Goal: Transaction & Acquisition: Purchase product/service

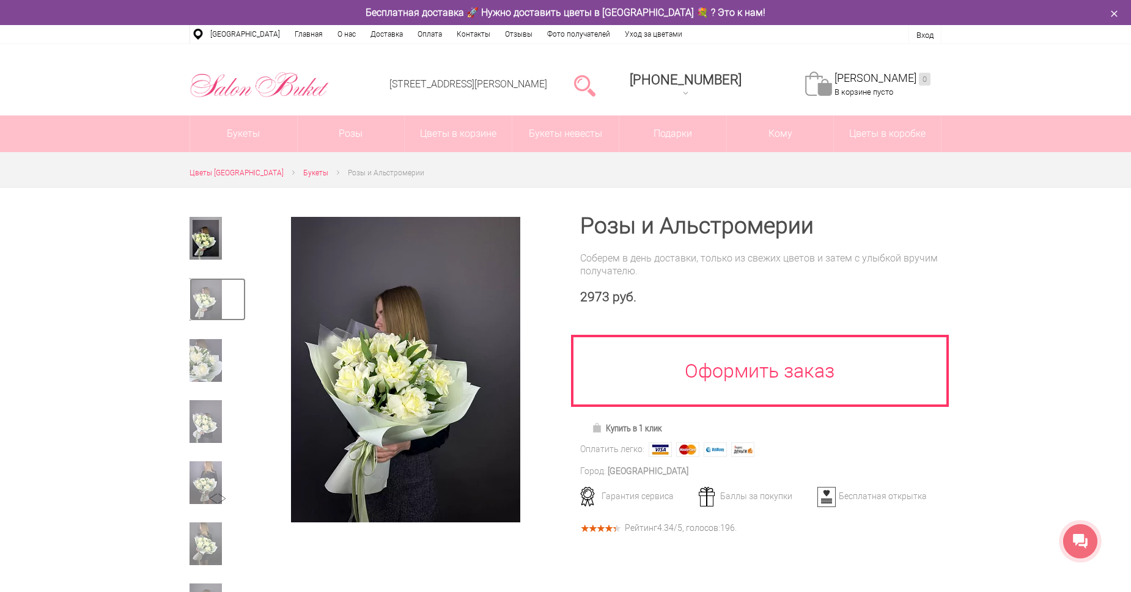
click at [201, 303] on img at bounding box center [205, 299] width 32 height 43
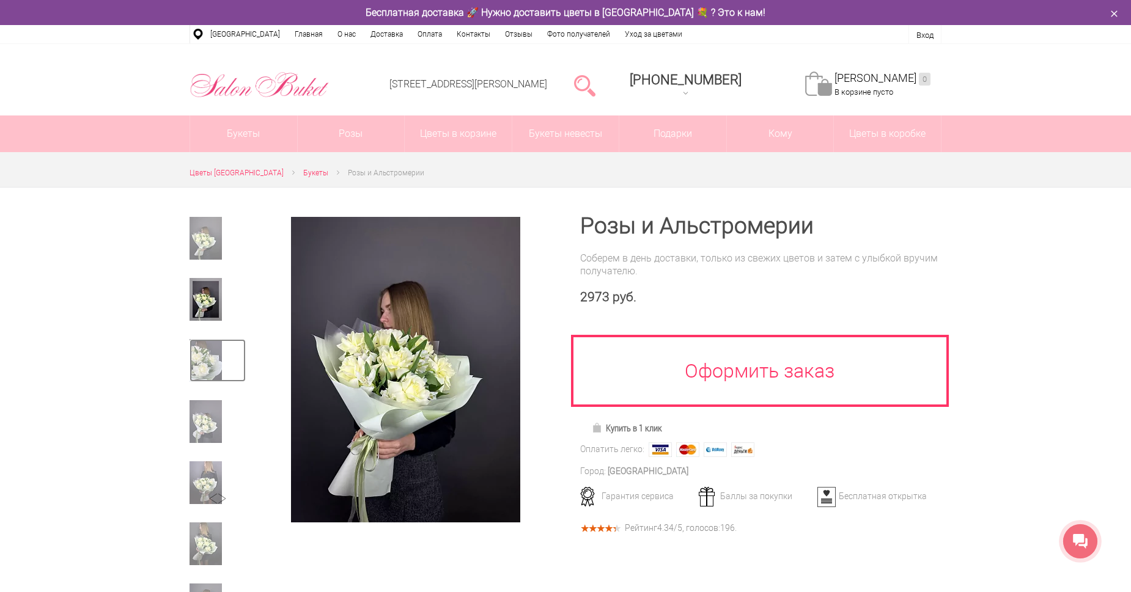
click at [203, 340] on img at bounding box center [205, 360] width 32 height 43
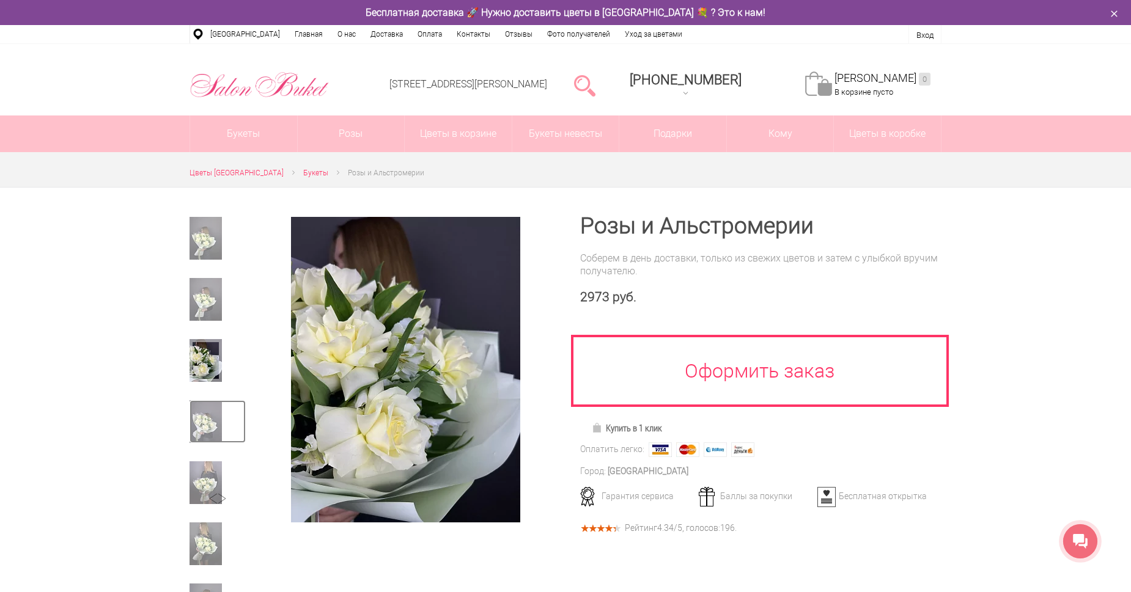
click at [207, 410] on img at bounding box center [205, 421] width 32 height 43
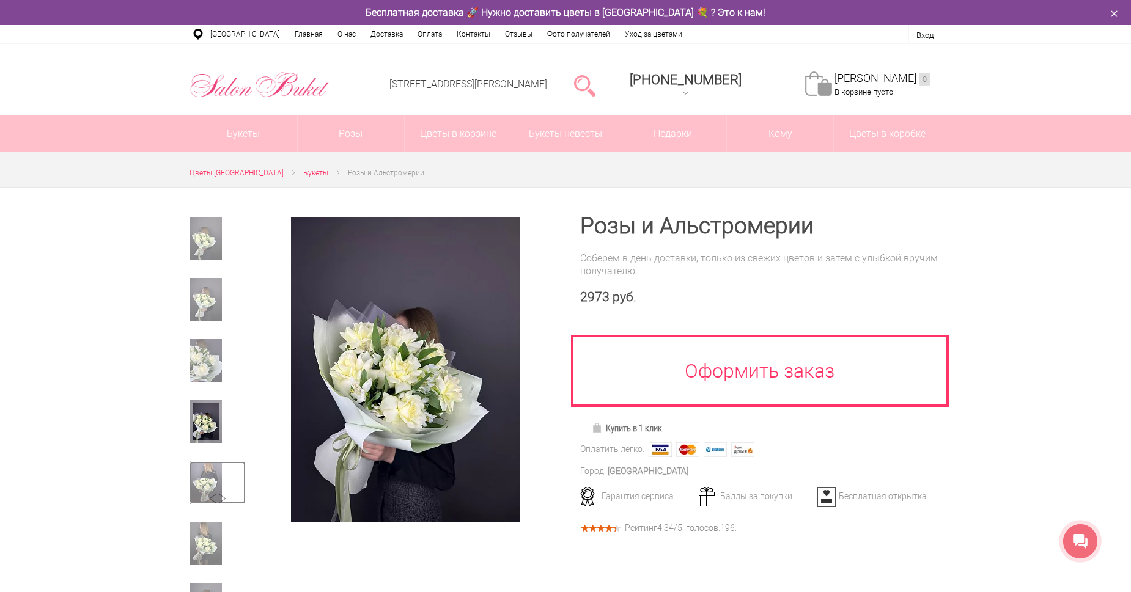
click at [208, 466] on img at bounding box center [205, 482] width 32 height 43
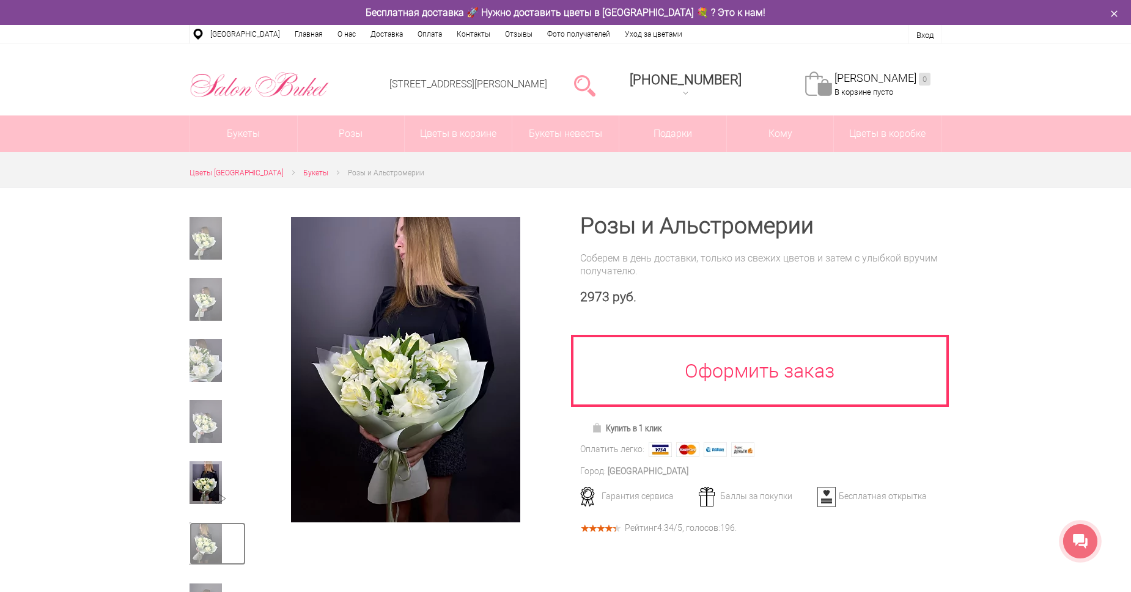
click at [208, 553] on img at bounding box center [205, 544] width 32 height 43
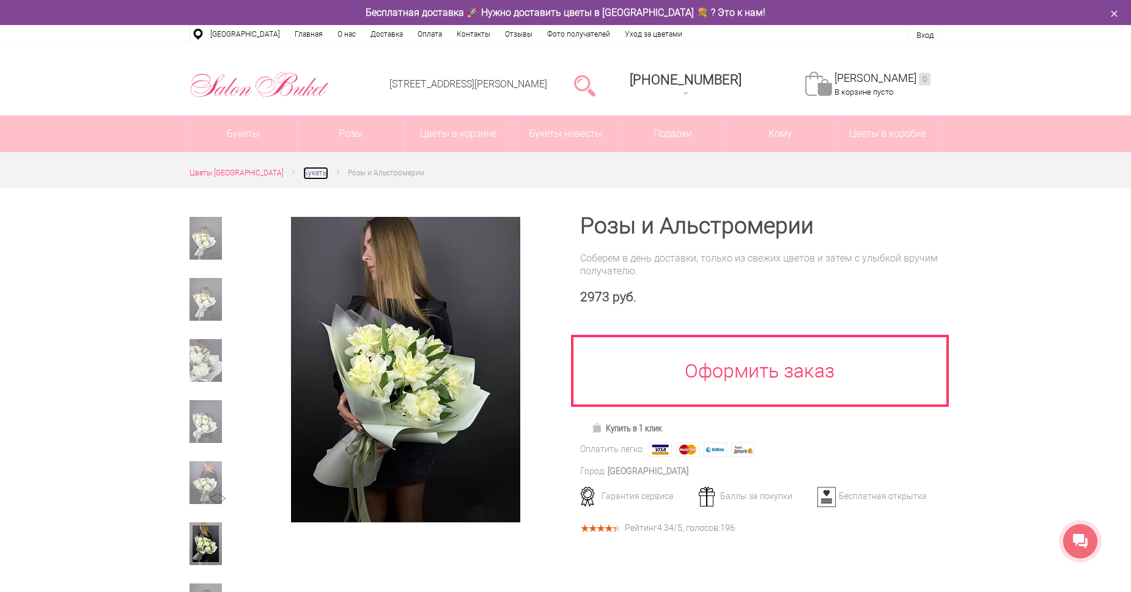
click at [314, 167] on link "Букеты" at bounding box center [315, 173] width 25 height 13
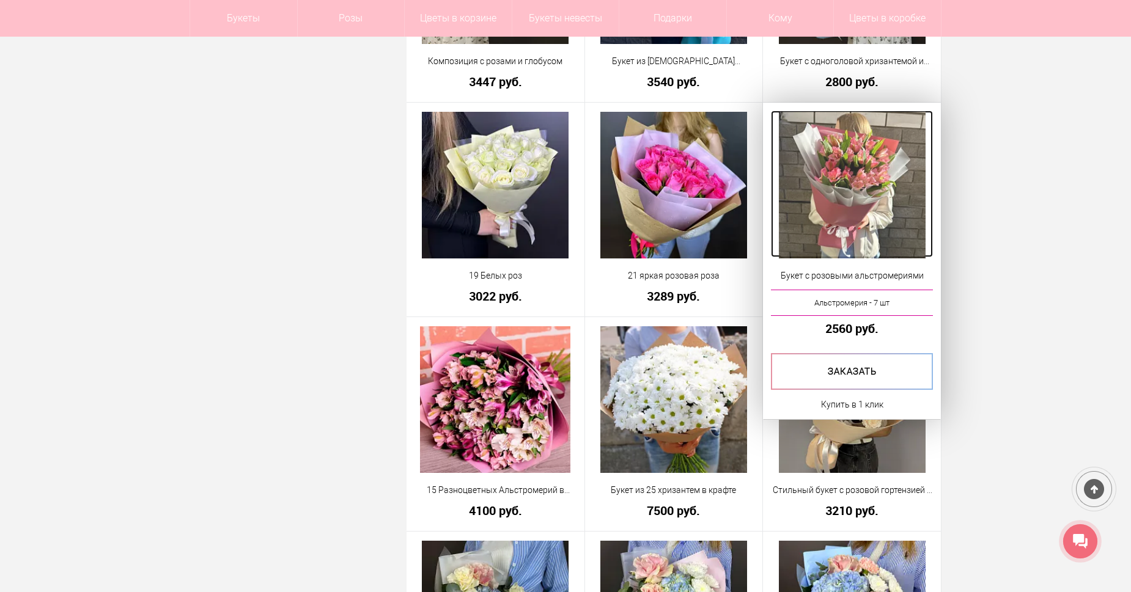
scroll to position [977, 0]
click at [887, 199] on img at bounding box center [852, 185] width 147 height 147
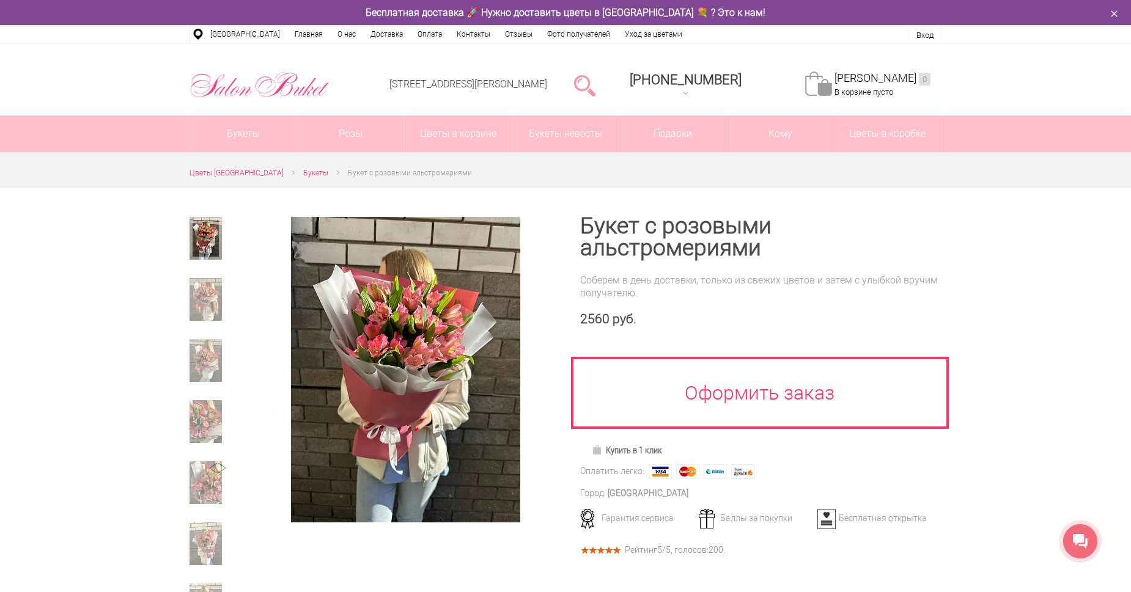
click at [174, 284] on div at bounding box center [565, 553] width 1131 height 732
click at [184, 289] on div at bounding box center [565, 553] width 1131 height 732
click at [199, 327] on div at bounding box center [217, 304] width 56 height 52
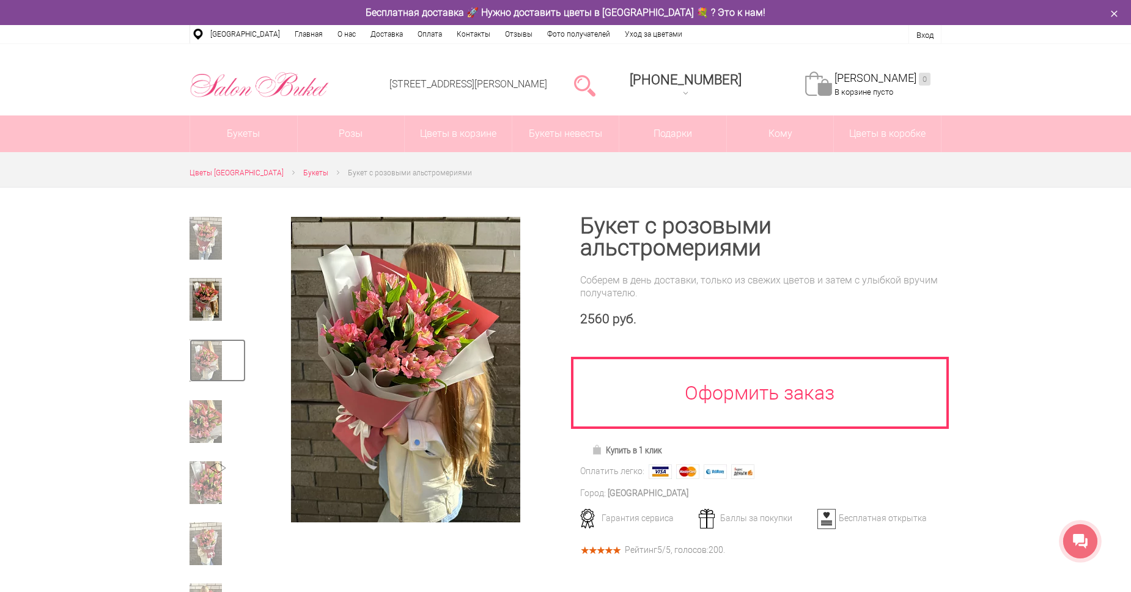
click at [206, 340] on img at bounding box center [205, 360] width 32 height 43
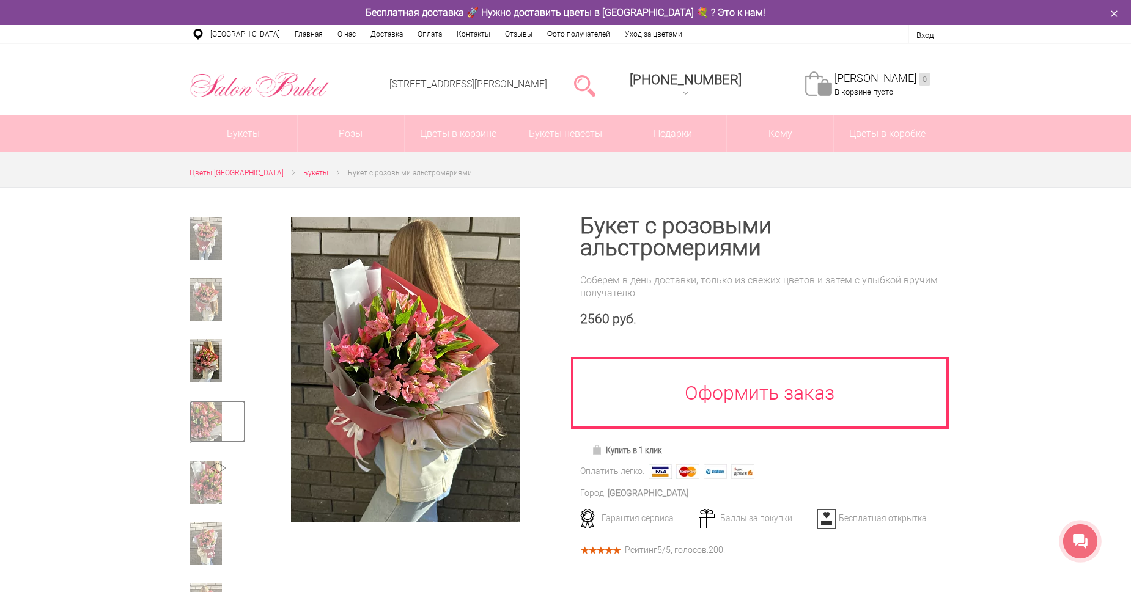
click at [211, 416] on img at bounding box center [205, 421] width 32 height 43
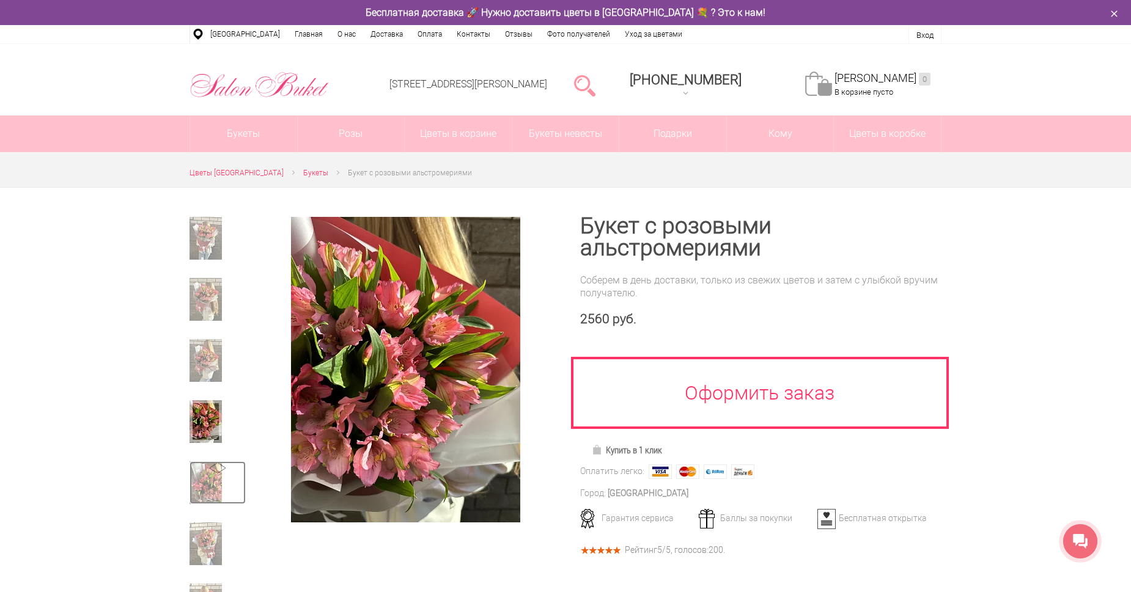
click at [205, 469] on img at bounding box center [205, 482] width 32 height 43
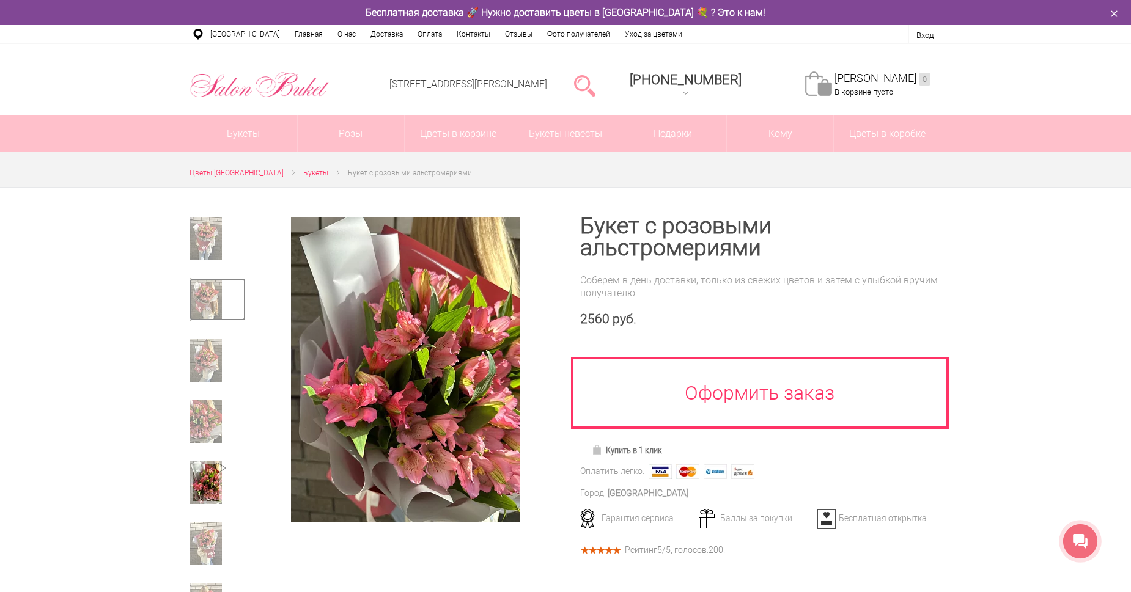
click at [201, 307] on img at bounding box center [205, 299] width 32 height 43
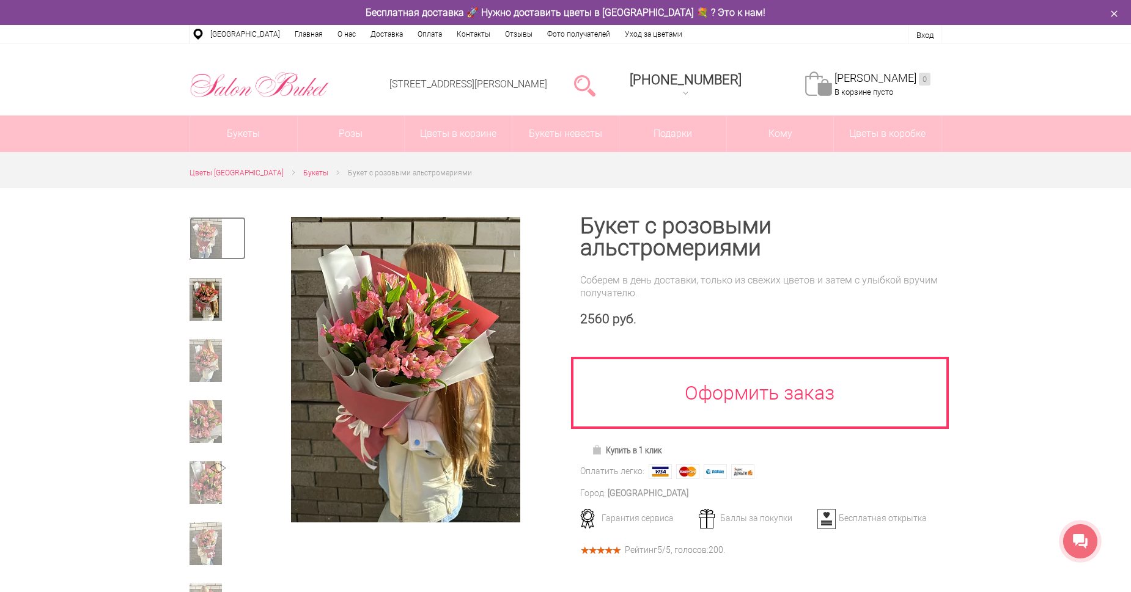
click at [215, 238] on img at bounding box center [205, 238] width 32 height 43
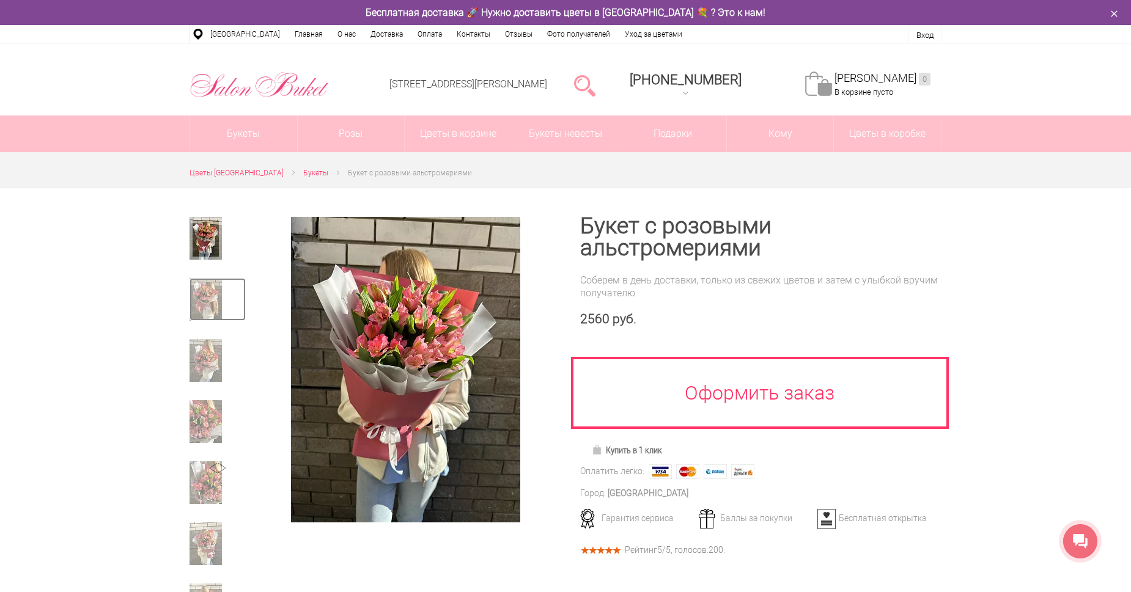
click at [213, 299] on img at bounding box center [205, 299] width 32 height 43
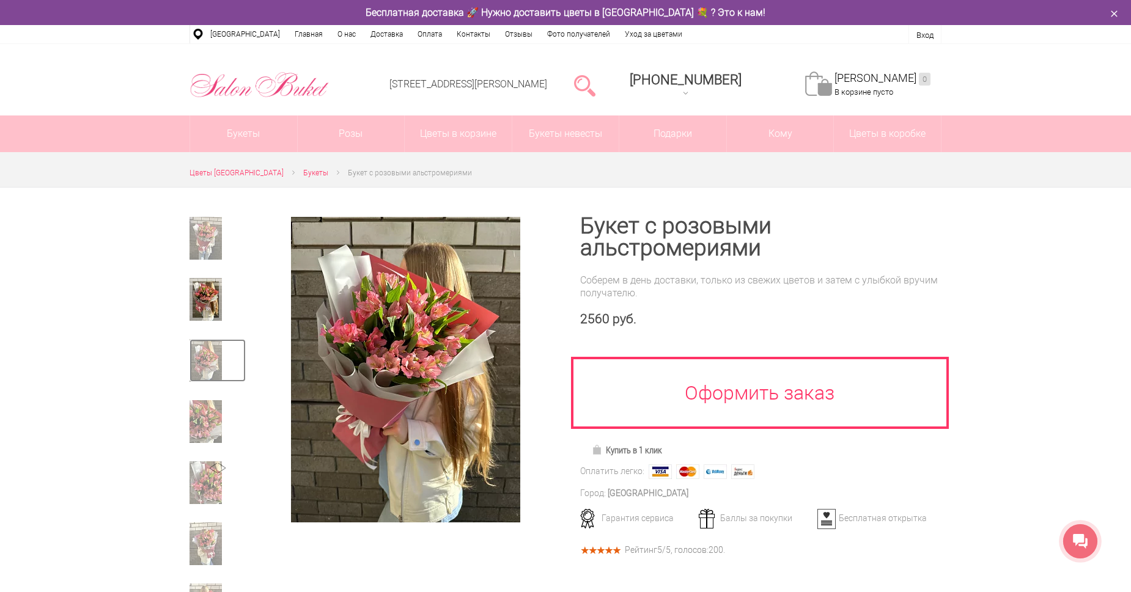
click at [213, 373] on img at bounding box center [205, 360] width 32 height 43
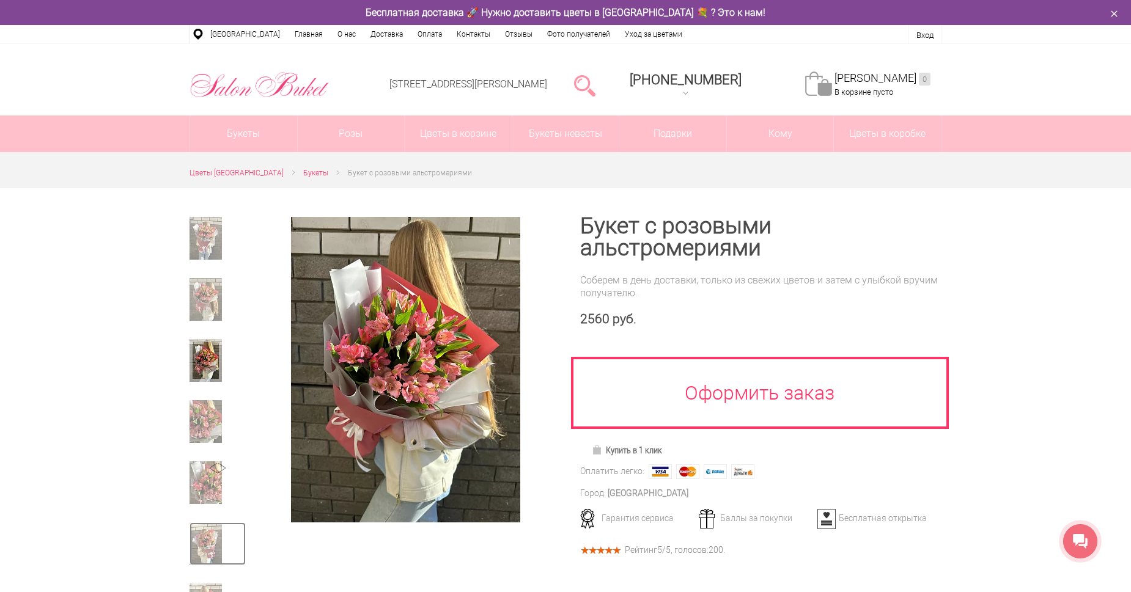
click at [210, 548] on img at bounding box center [205, 544] width 32 height 43
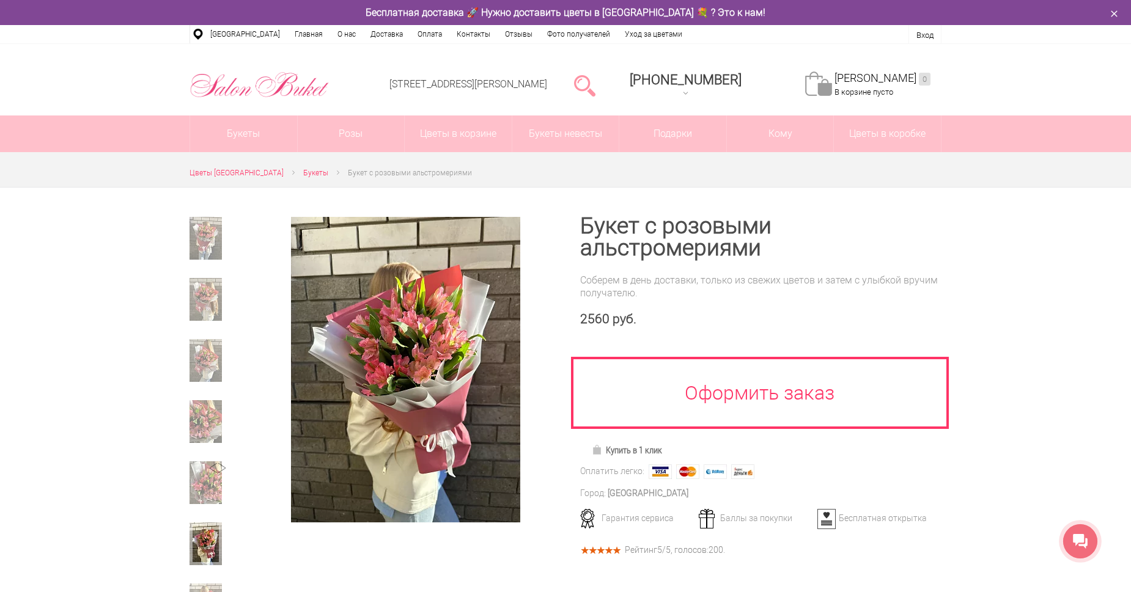
click at [209, 509] on div at bounding box center [217, 487] width 56 height 52
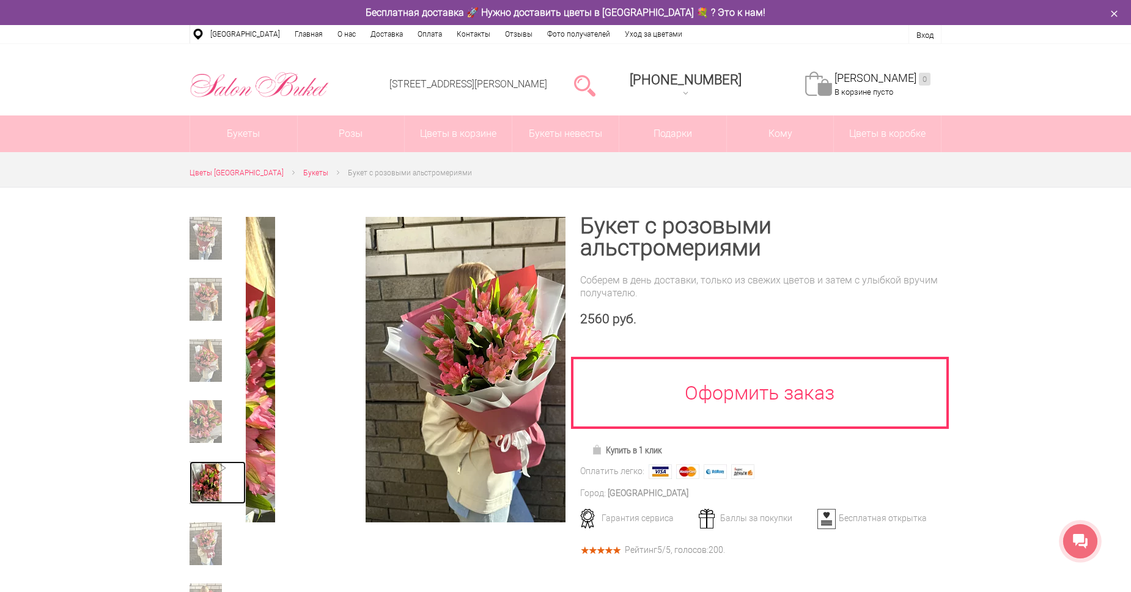
click at [215, 490] on img at bounding box center [205, 482] width 32 height 43
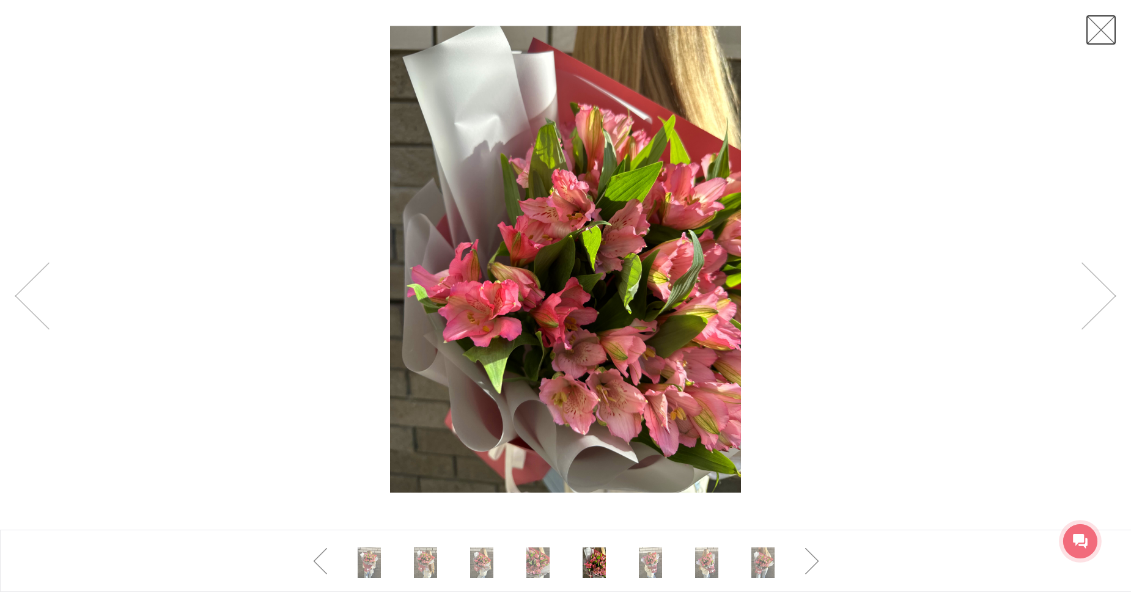
click at [1094, 34] on link at bounding box center [1100, 30] width 31 height 31
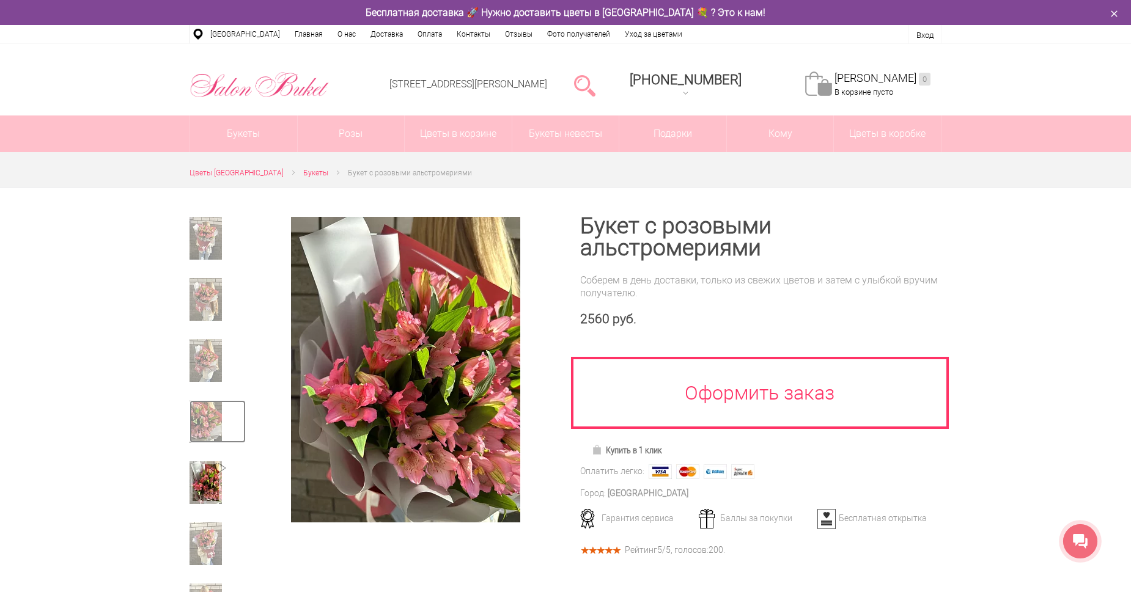
click at [201, 436] on img at bounding box center [205, 421] width 32 height 43
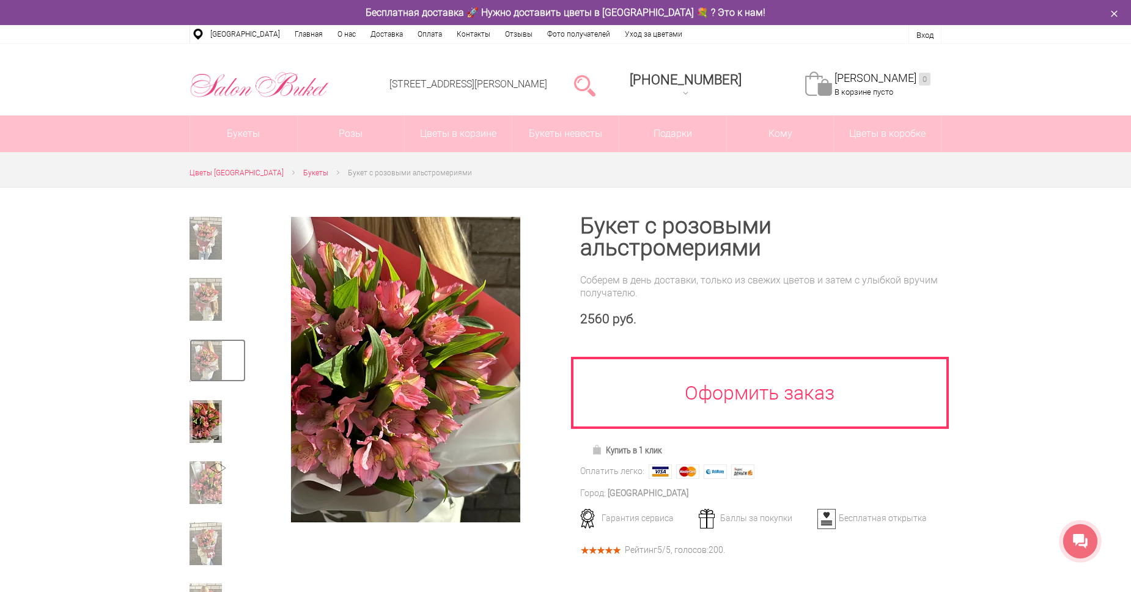
click at [205, 367] on img at bounding box center [205, 360] width 32 height 43
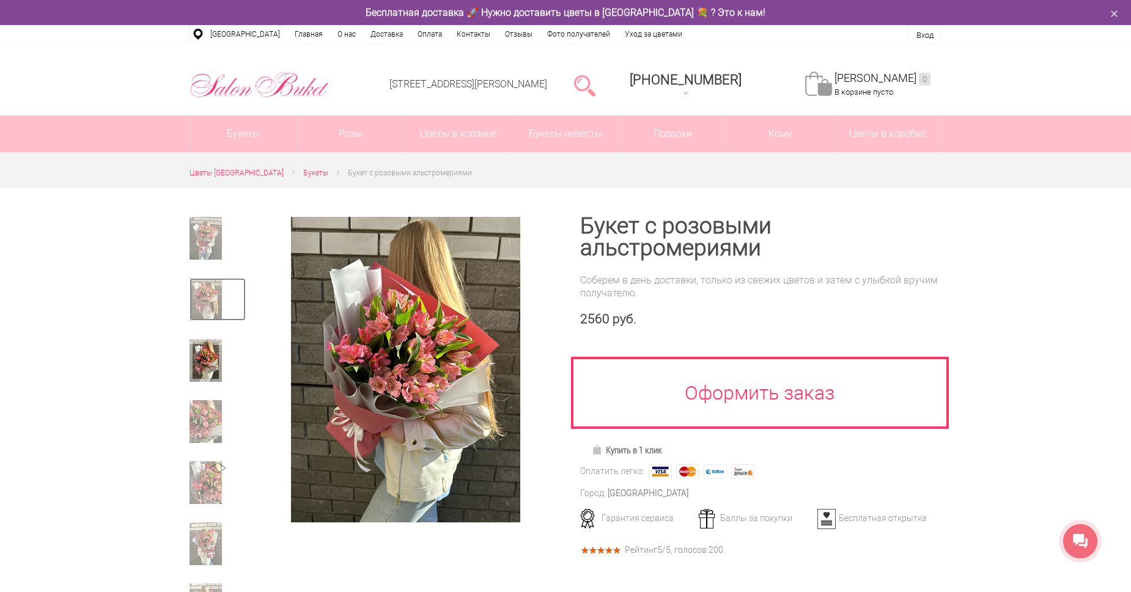
click at [205, 312] on img at bounding box center [205, 299] width 32 height 43
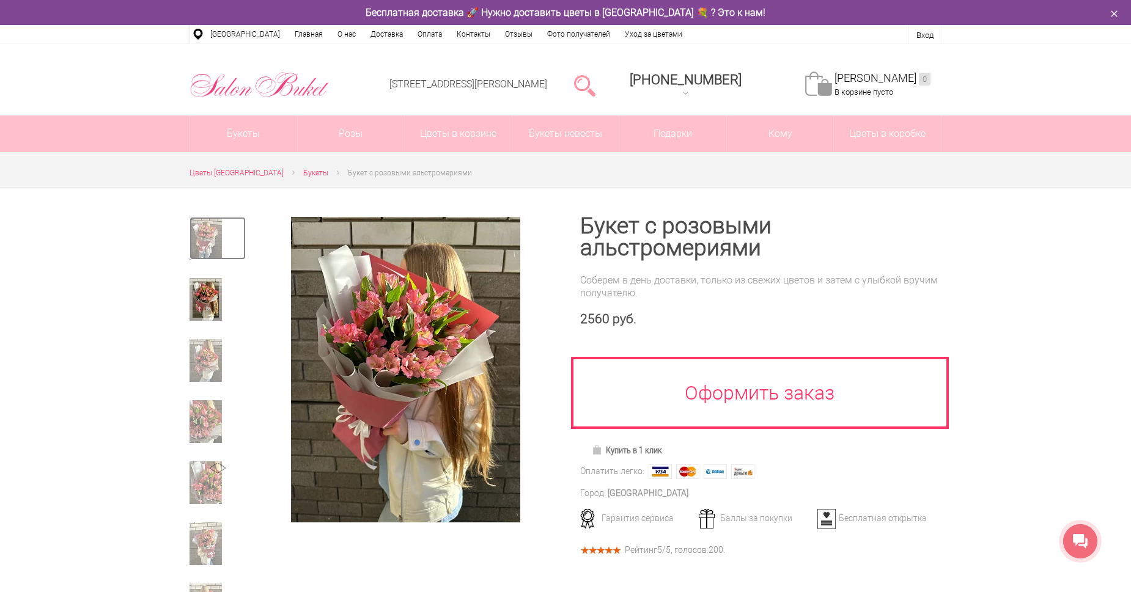
click at [224, 227] on link at bounding box center [217, 238] width 56 height 43
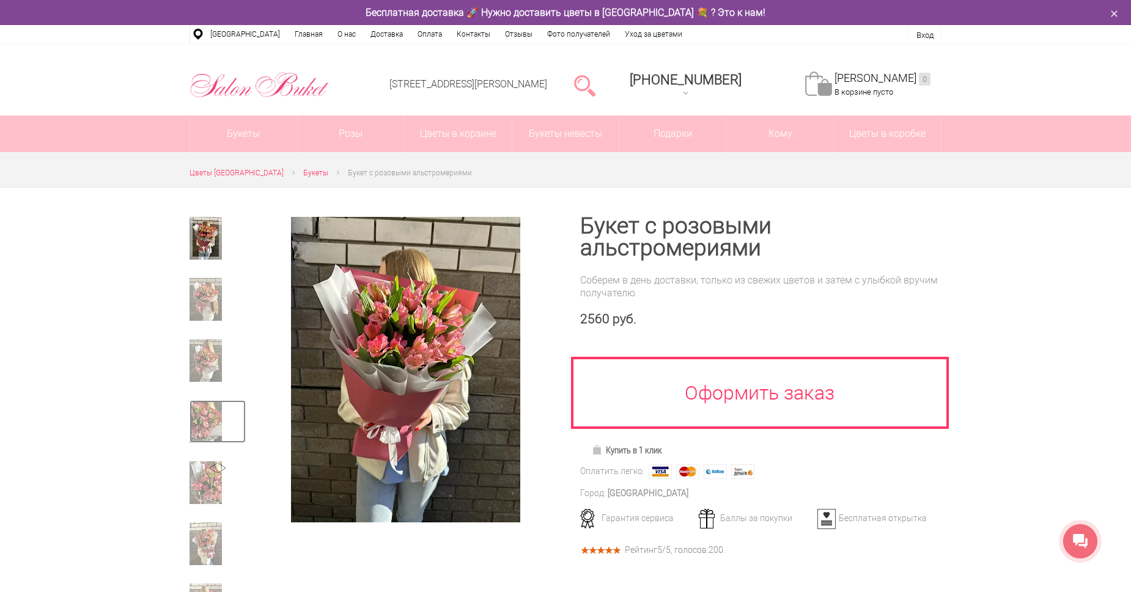
click at [211, 413] on img at bounding box center [205, 421] width 32 height 43
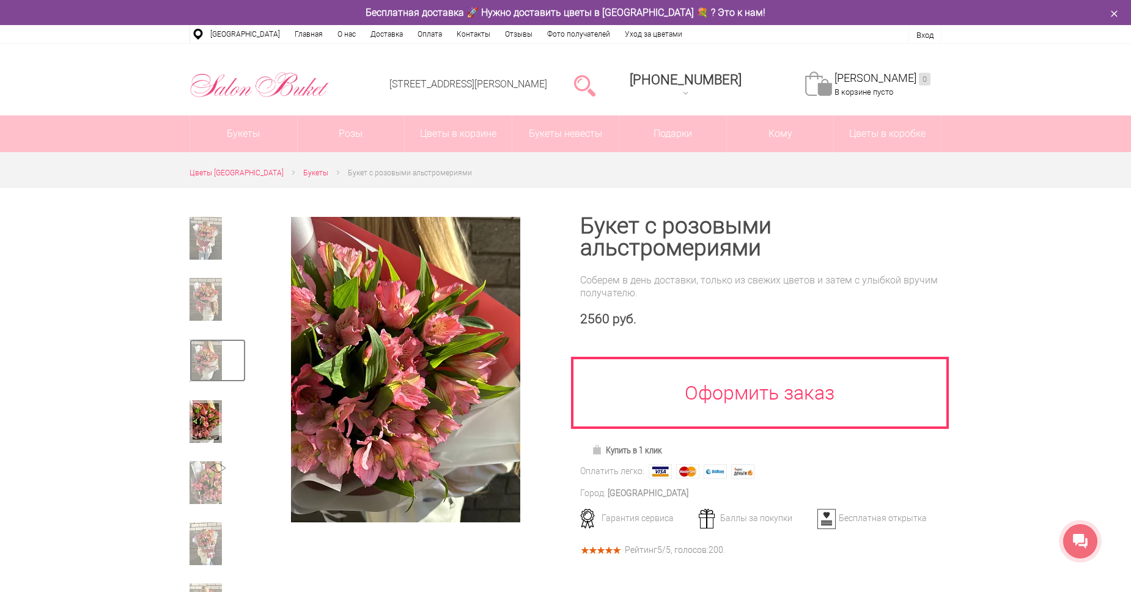
click at [207, 358] on img at bounding box center [205, 360] width 32 height 43
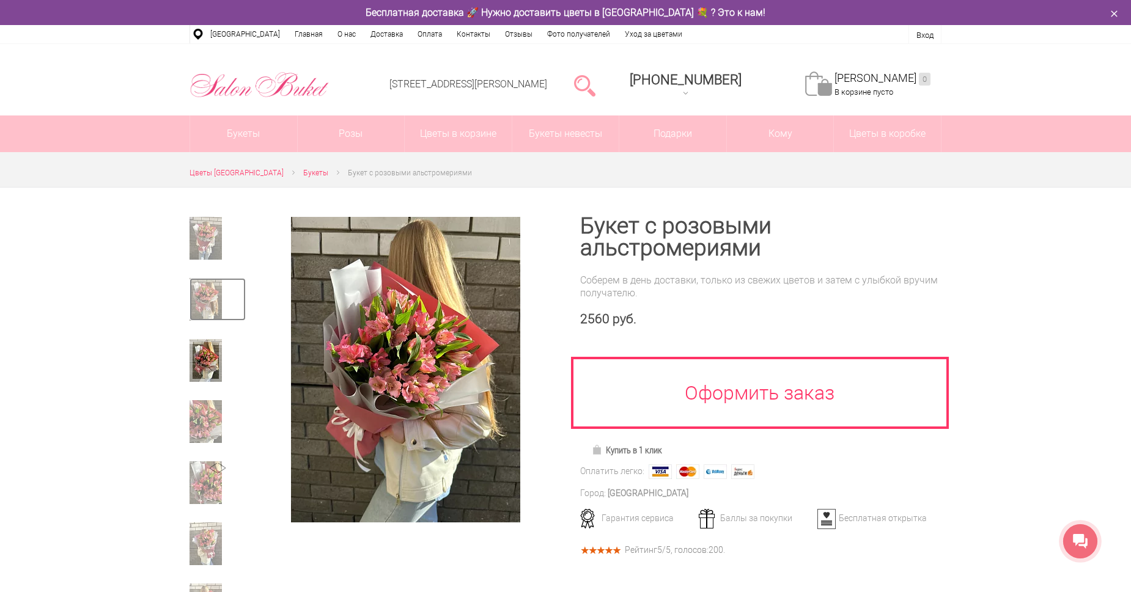
click at [209, 295] on img at bounding box center [205, 299] width 32 height 43
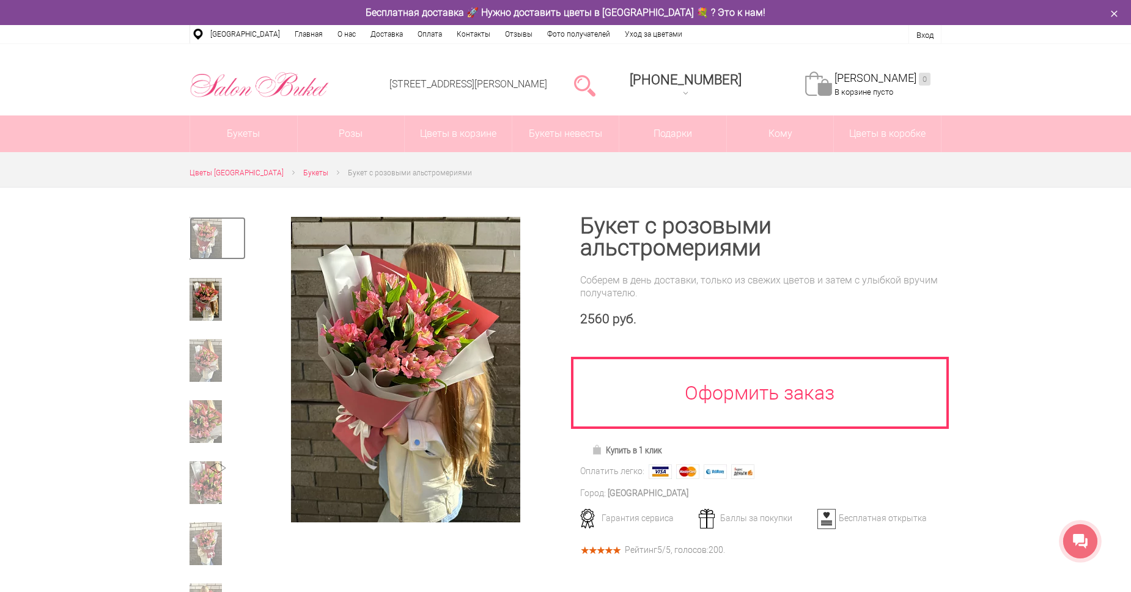
click at [210, 238] on img at bounding box center [205, 238] width 32 height 43
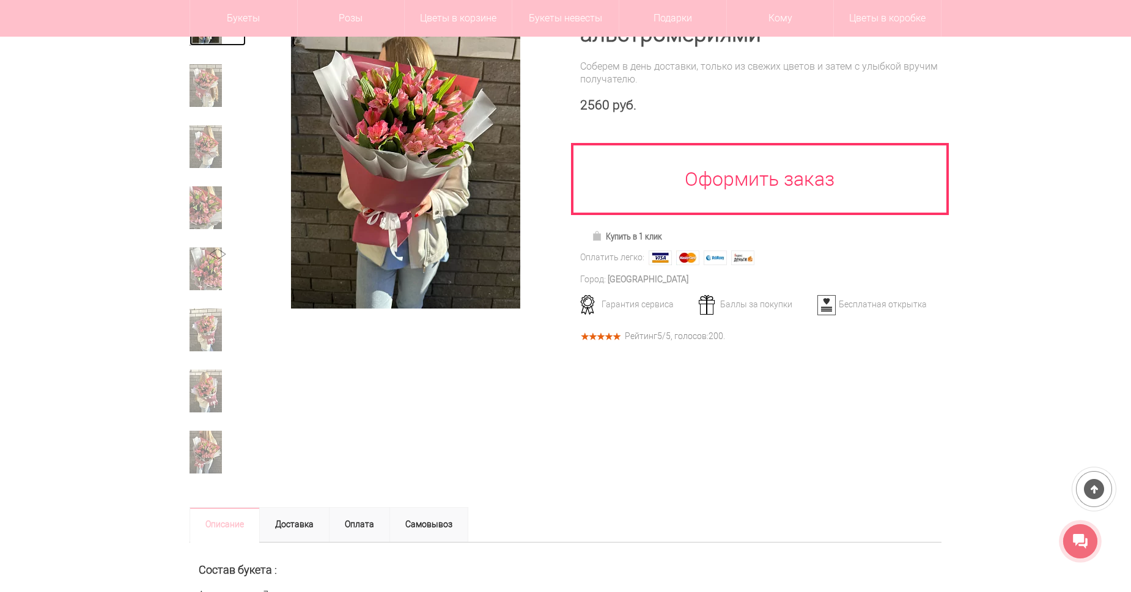
scroll to position [266, 0]
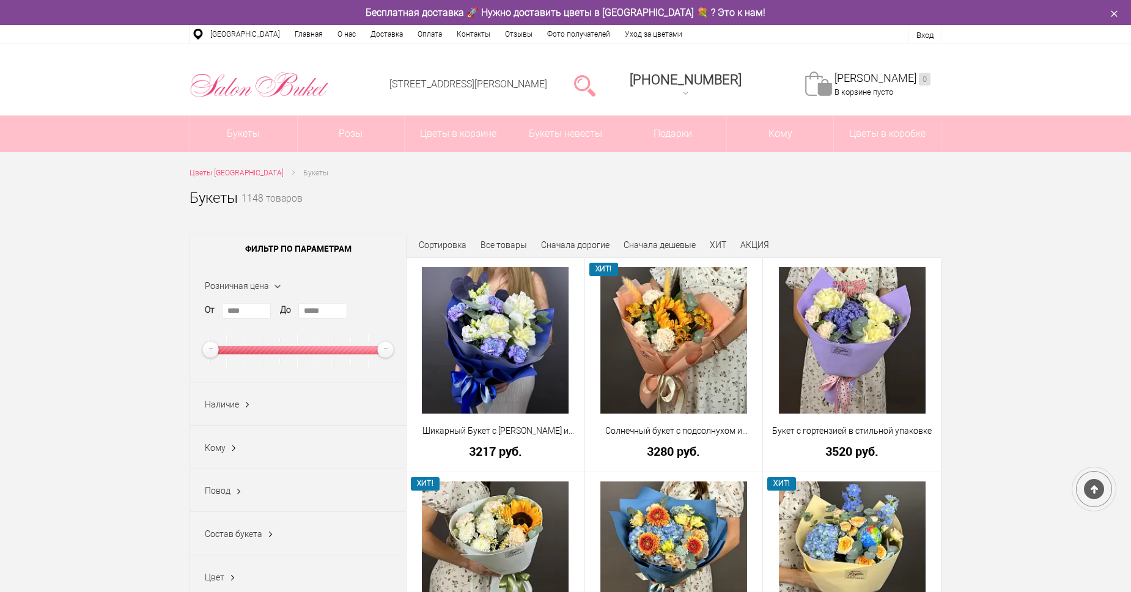
scroll to position [1013, 0]
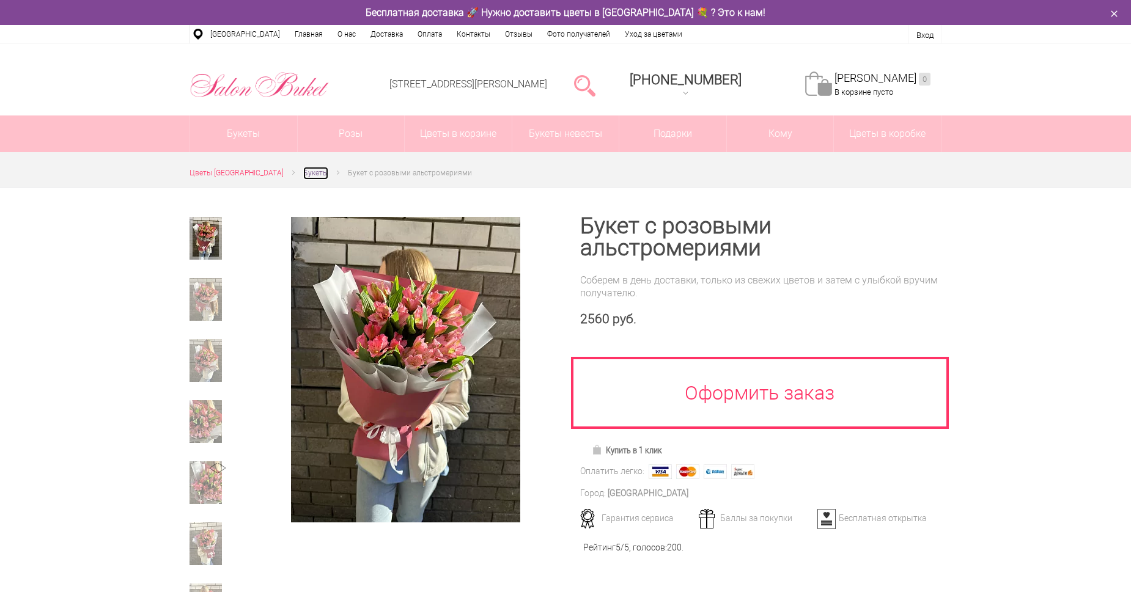
click at [310, 172] on span "Букеты" at bounding box center [315, 173] width 25 height 9
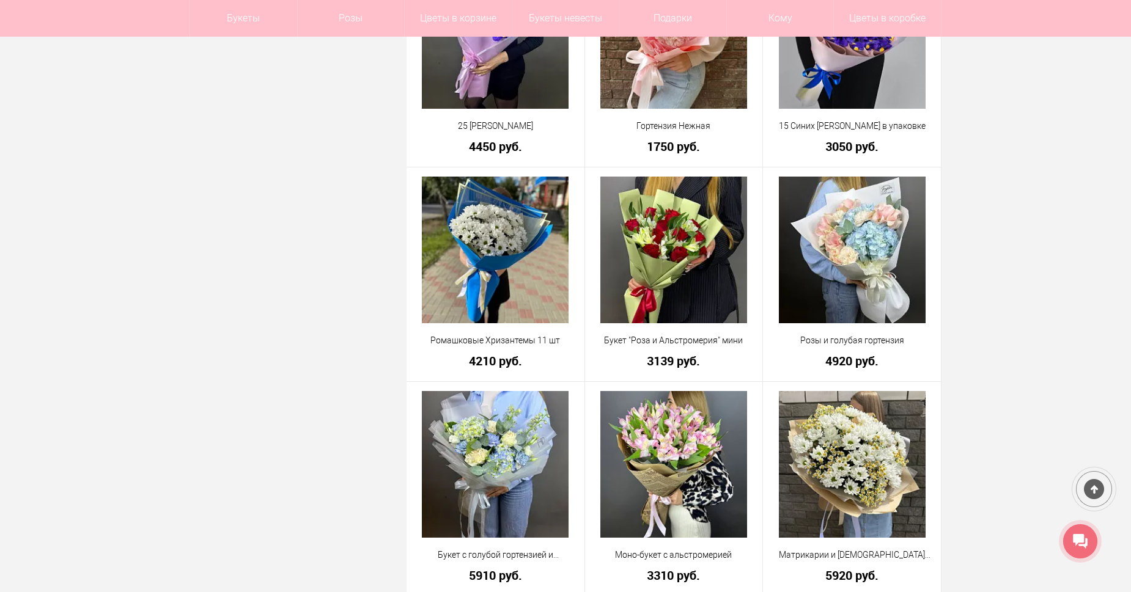
scroll to position [2843, 0]
